Goal: Task Accomplishment & Management: Manage account settings

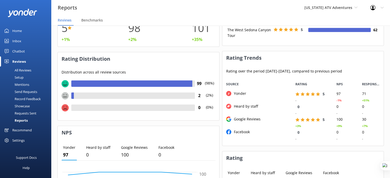
scroll to position [64, 158]
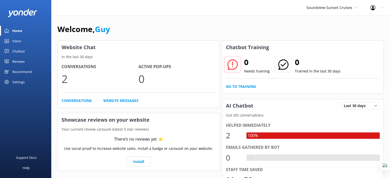
click at [24, 49] on div "Chatbot" at bounding box center [18, 51] width 13 height 10
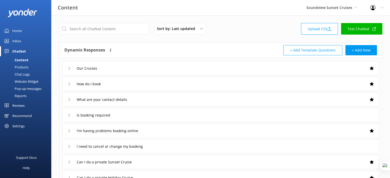
click at [25, 67] on div "Products" at bounding box center [15, 67] width 25 height 7
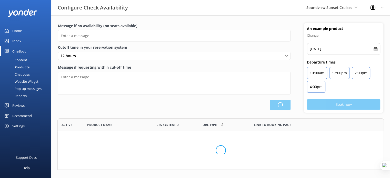
scroll to position [150, 322]
type input "There are no seats available, please check an alternative day"
type textarea "Our online booking system closes {hours} prior to departure. Please contact us …"
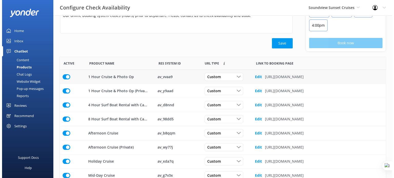
scroll to position [0, 0]
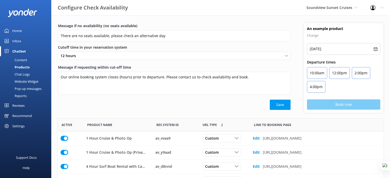
click at [24, 58] on div "Content" at bounding box center [15, 59] width 24 height 7
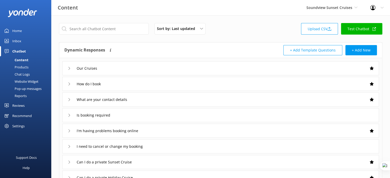
click at [353, 34] on link "Test Chatbot" at bounding box center [361, 29] width 41 height 12
click at [24, 127] on div "Settings" at bounding box center [18, 126] width 12 height 10
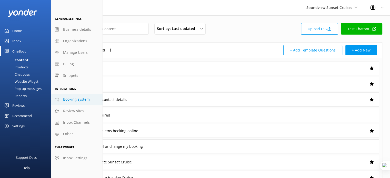
click at [70, 96] on link "Booking system" at bounding box center [76, 100] width 51 height 12
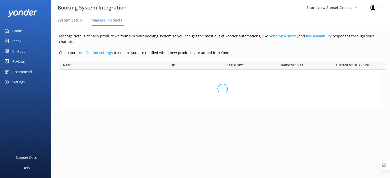
scroll to position [172, 319]
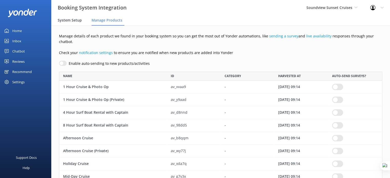
click at [69, 18] on span "System Setup" at bounding box center [70, 20] width 24 height 5
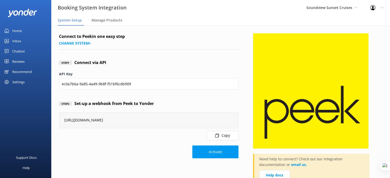
click at [223, 137] on button "Copy" at bounding box center [223, 135] width 32 height 9
click at [322, 7] on span "Soundview Sunset Cruises" at bounding box center [330, 7] width 46 height 5
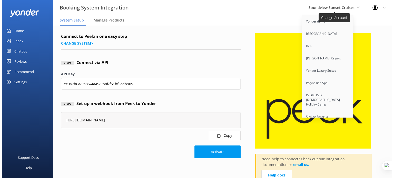
scroll to position [307, 0]
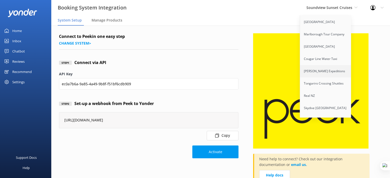
click at [311, 68] on link "[PERSON_NAME] Expeditions" at bounding box center [325, 71] width 51 height 12
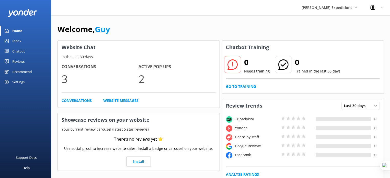
click at [27, 81] on div "Settings" at bounding box center [25, 82] width 51 height 10
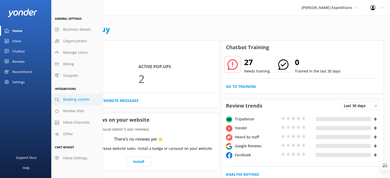
click at [76, 99] on span "Booking system" at bounding box center [76, 100] width 27 height 6
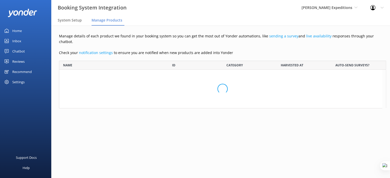
scroll to position [1031, 319]
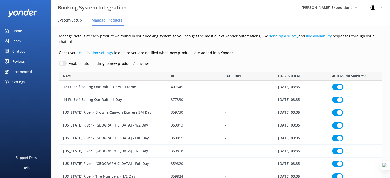
click at [71, 21] on span "System Setup" at bounding box center [70, 20] width 24 height 5
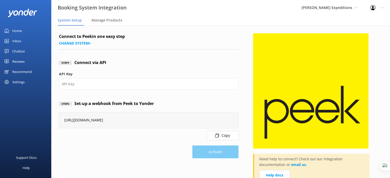
click at [229, 138] on button "Copy" at bounding box center [223, 135] width 32 height 9
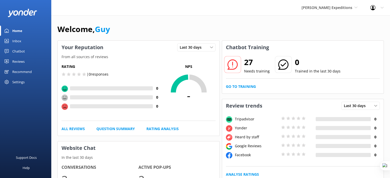
click at [15, 60] on div "Reviews" at bounding box center [18, 61] width 12 height 10
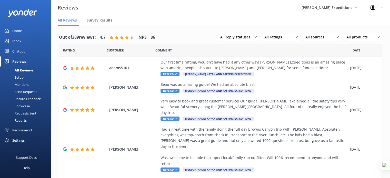
click at [19, 78] on div "Setup" at bounding box center [13, 77] width 21 height 7
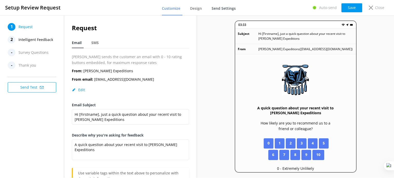
click at [227, 9] on span "Send Settings" at bounding box center [224, 8] width 24 height 5
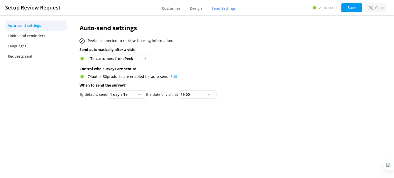
click at [376, 10] on p "Close" at bounding box center [379, 8] width 9 height 6
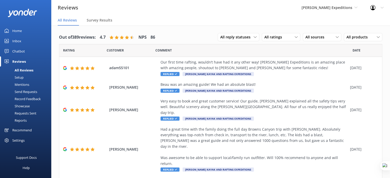
click at [23, 31] on link "Home" at bounding box center [25, 31] width 51 height 10
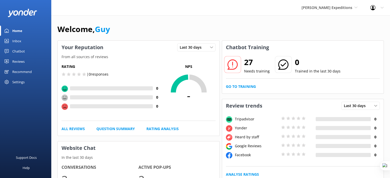
click at [23, 31] on link "Home" at bounding box center [25, 31] width 51 height 10
click at [16, 62] on div "Reviews" at bounding box center [18, 61] width 12 height 10
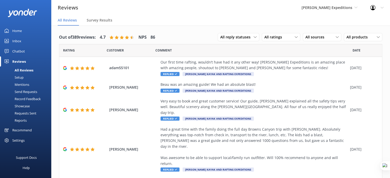
click at [33, 114] on div "Requests Sent" at bounding box center [19, 113] width 33 height 7
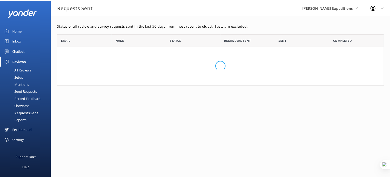
scroll to position [48, 326]
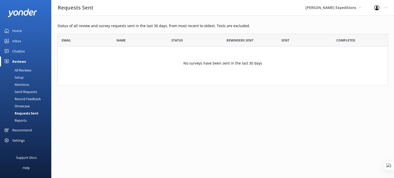
click at [17, 28] on div "Home" at bounding box center [16, 31] width 9 height 10
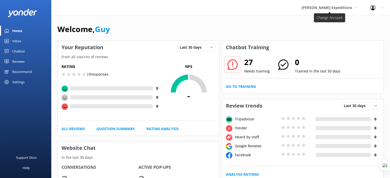
click at [339, 9] on span "[PERSON_NAME] Expeditions" at bounding box center [327, 7] width 51 height 5
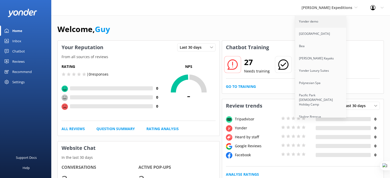
click at [331, 20] on link "Yonder demo" at bounding box center [320, 21] width 51 height 12
